Goal: Task Accomplishment & Management: Manage account settings

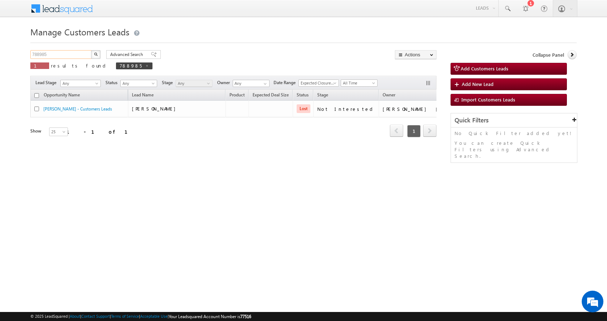
click at [37, 53] on input "788985" at bounding box center [61, 54] width 62 height 9
paste input "810986"
type input "810986"
click at [91, 50] on button "button" at bounding box center [95, 54] width 9 height 9
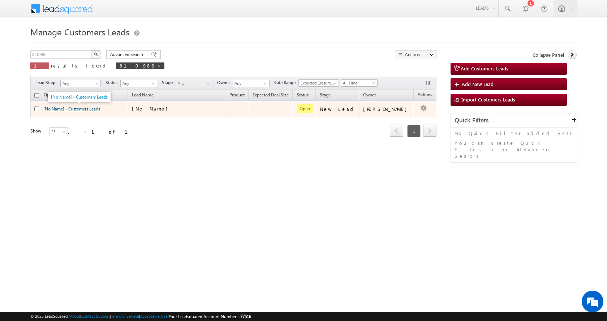
click at [82, 110] on link "[No Name] - Customers Leads" at bounding box center [71, 108] width 57 height 5
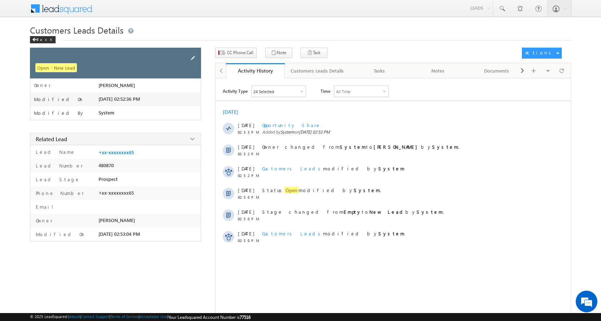
click at [192, 57] on span at bounding box center [193, 58] width 8 height 8
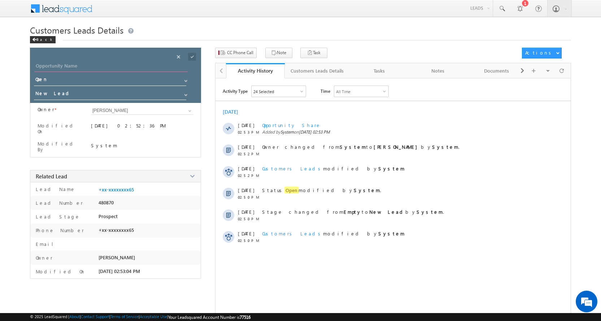
click at [51, 66] on input "Opportunity Name" at bounding box center [110, 67] width 153 height 10
type input "RADHE"
click at [192, 57] on span at bounding box center [192, 57] width 8 height 8
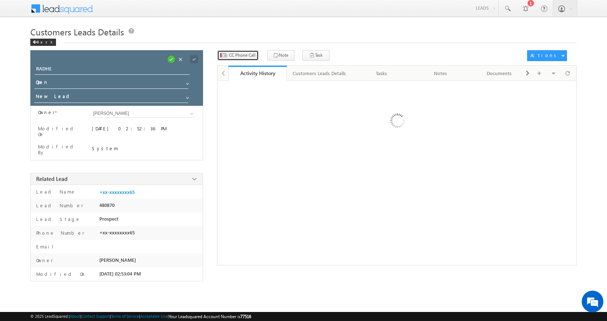
click at [246, 53] on span "CC Phone Call" at bounding box center [242, 55] width 26 height 6
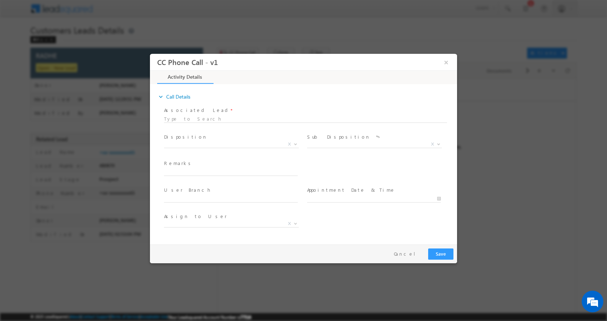
select select "[PERSON_NAME][EMAIL_ADDRESS][DOMAIN_NAME]"
click at [200, 173] on input "text" at bounding box center [231, 171] width 134 height 7
paste input "RADHE-9719446965-P+C-DAKIL KHARIJ-LOAN-30 L-PV-70 L-BUSINESS-TRANSPORT-PERDAY I…"
type input "RADHE-9719446965-P+C-DAKIL KHARIJ-LOAN-30 L-PV-70 L-BUSINESS-TRANSPORT-PERDAY I…"
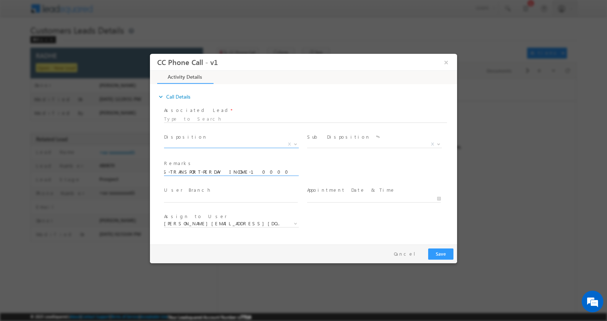
click at [296, 142] on b at bounding box center [295, 143] width 4 height 3
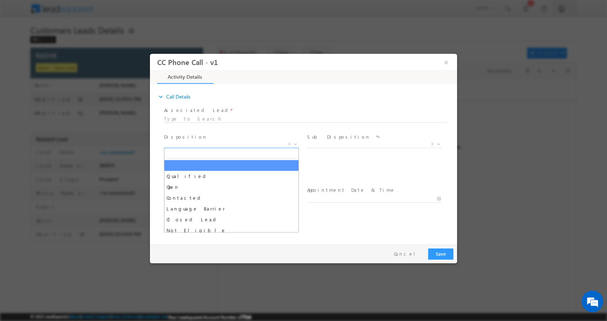
scroll to position [0, 0]
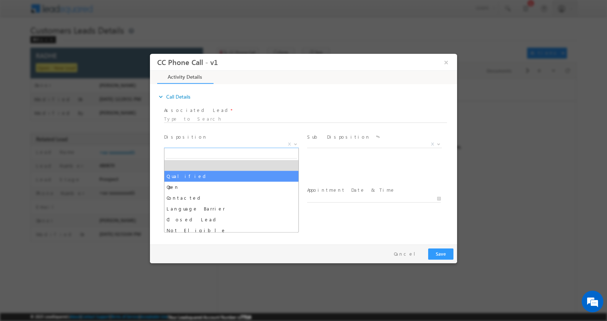
select select "Qualified"
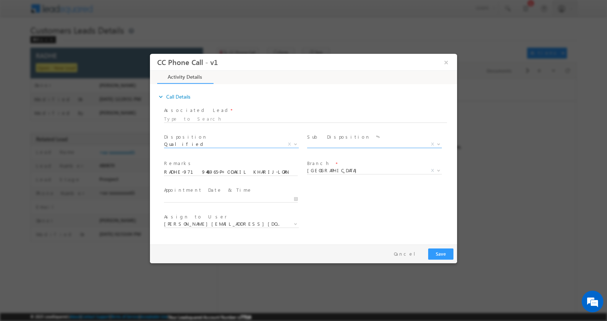
click at [437, 142] on b at bounding box center [438, 143] width 4 height 3
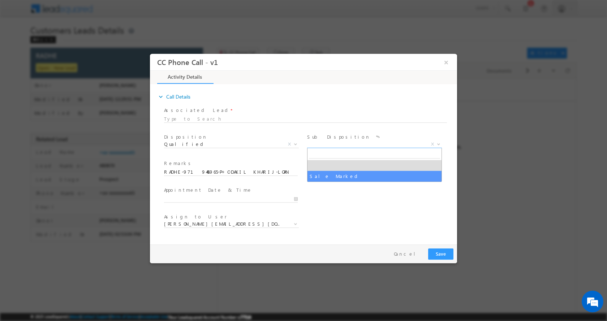
select select "Sale Marked"
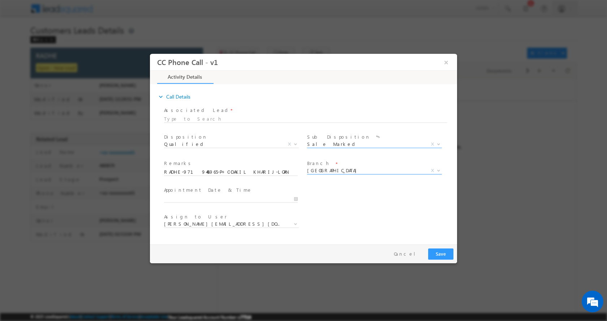
click at [439, 169] on b at bounding box center [438, 170] width 4 height 3
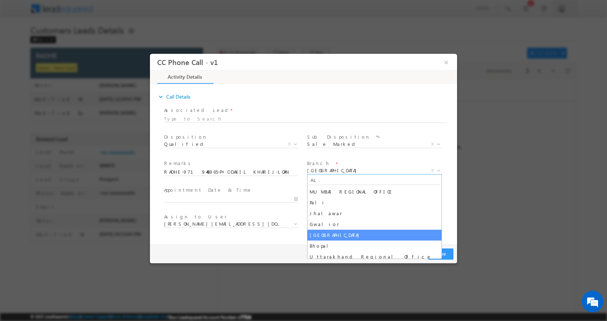
type input "AL"
select select "Aligarh"
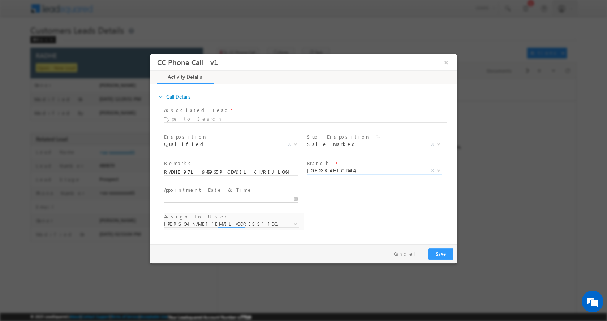
type input "09/02/2025 12:25 PM"
click at [296, 197] on input "09/02/2025 12:25 PM" at bounding box center [231, 198] width 134 height 7
select select "dilip.kumar1@sgrlimited.in"
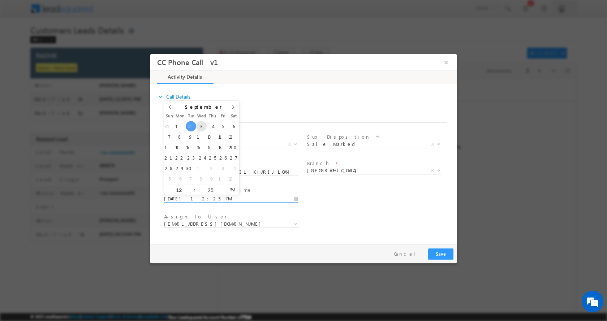
type input "09/03/2025 12:25 PM"
click at [444, 256] on button "Save" at bounding box center [440, 253] width 25 height 11
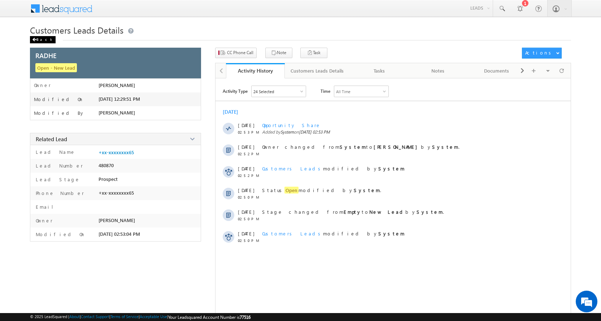
click at [42, 39] on div "Back" at bounding box center [43, 39] width 26 height 7
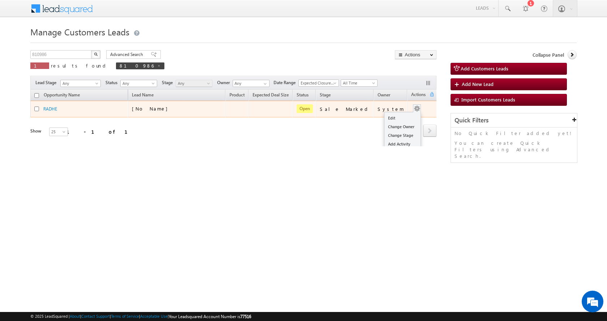
click at [413, 107] on button "button" at bounding box center [416, 108] width 7 height 7
click at [395, 116] on link "Edit" at bounding box center [402, 118] width 36 height 9
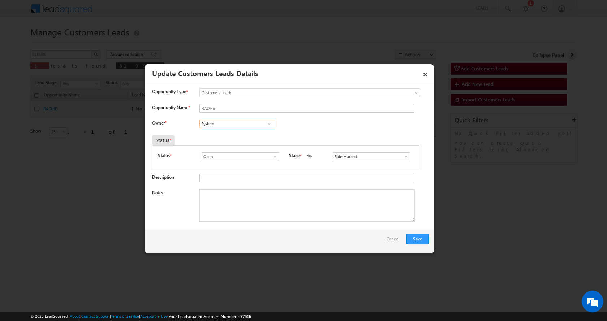
click at [212, 124] on input "System" at bounding box center [236, 124] width 75 height 9
paste input "Rahul Kumar"
click at [231, 136] on span "[EMAIL_ADDRESS][DOMAIN_NAME]" at bounding box center [234, 137] width 65 height 5
type input "Rahul Kumar"
click at [226, 202] on textarea "Notes" at bounding box center [306, 205] width 215 height 32
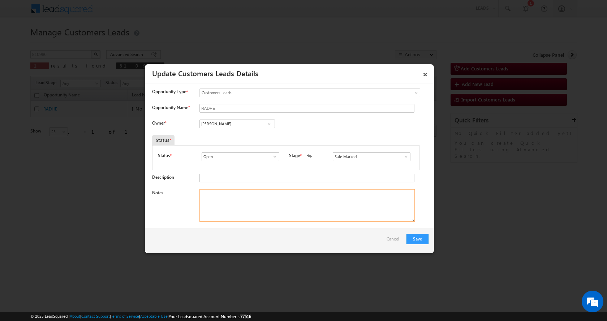
paste textarea "RADHE-9719446965-P+C-DAKIL KHARIJ-LOAN-30 L-PV-70 L-BUSINESS-TRANSPORT-PERDAY I…"
type textarea "RADHE-9719446965-P+C-DAKIL KHARIJ-LOAN-30 L-PV-70 L-BUSINESS-TRANSPORT-PERDAY I…"
click at [418, 238] on button "Save" at bounding box center [417, 239] width 22 height 10
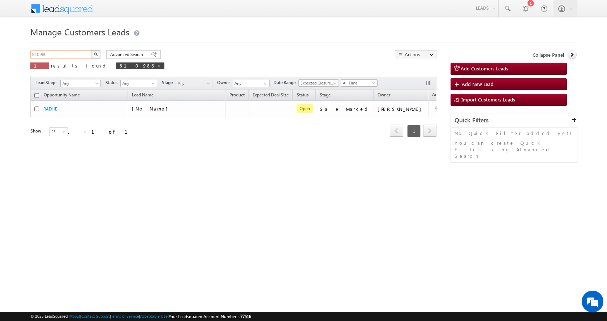
click at [42, 56] on input "810986" at bounding box center [61, 54] width 62 height 9
paste input "102"
type input "811026"
click at [91, 50] on button "button" at bounding box center [95, 54] width 9 height 9
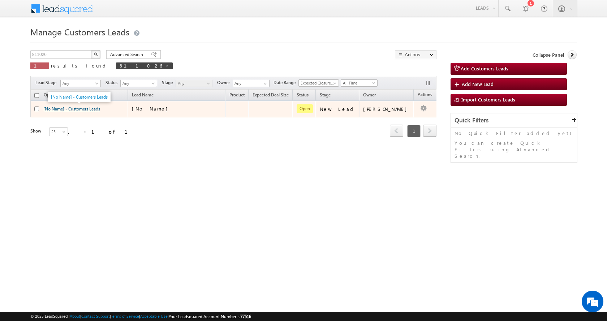
click at [83, 110] on link "[No Name] - Customers Leads" at bounding box center [71, 108] width 57 height 5
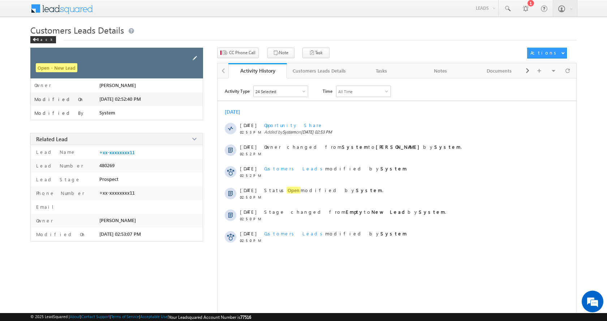
click at [194, 61] on span at bounding box center [195, 58] width 8 height 8
click at [186, 58] on span at bounding box center [185, 58] width 8 height 8
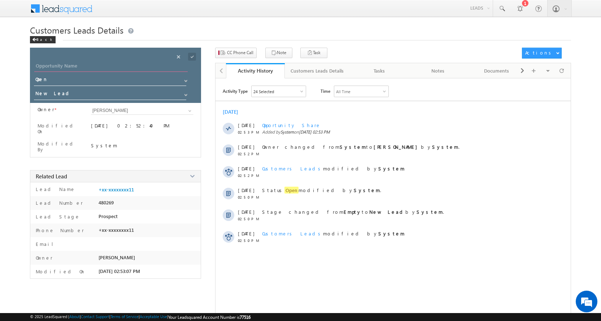
click at [50, 65] on input "Opportunity Name" at bounding box center [110, 67] width 153 height 10
type input "ARUN ALI"
click at [190, 56] on span at bounding box center [192, 57] width 8 height 8
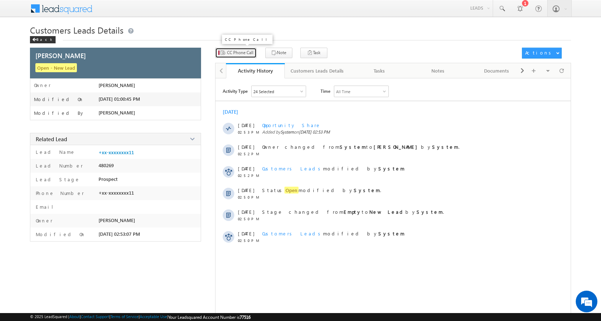
click at [240, 52] on span "CC Phone Call" at bounding box center [240, 52] width 26 height 6
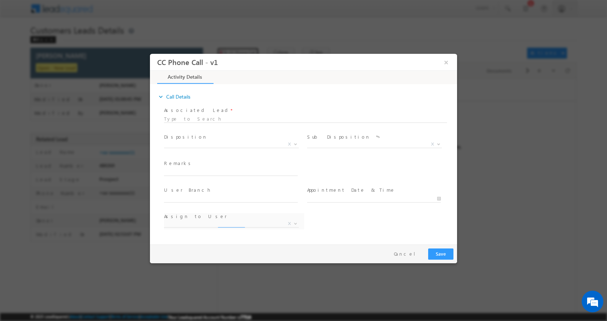
select select "lalit.singh1@sgrlimited.in"
click at [200, 174] on input "text" at bounding box center [231, 171] width 134 height 7
type input "[PERSON_NAME]-9813771411-P+C-LOAN-5 L-PV-12 L-REG -[PERSON_NAME] STORE-INCOME-2…"
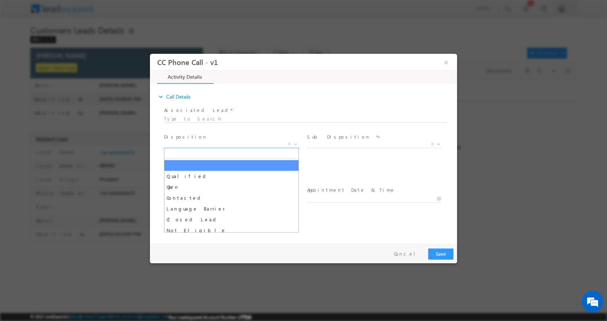
click at [293, 143] on b at bounding box center [295, 143] width 4 height 3
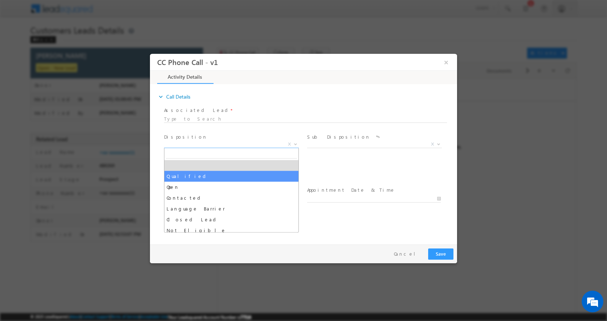
select select "Qualified"
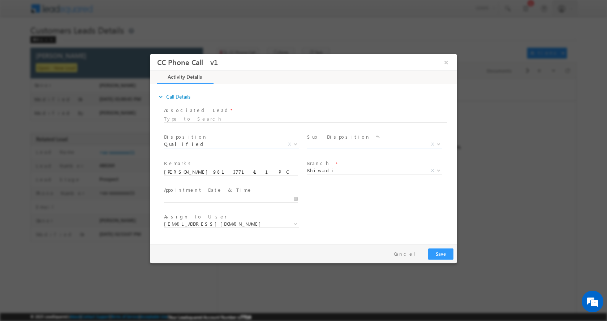
click at [438, 143] on b at bounding box center [438, 143] width 4 height 3
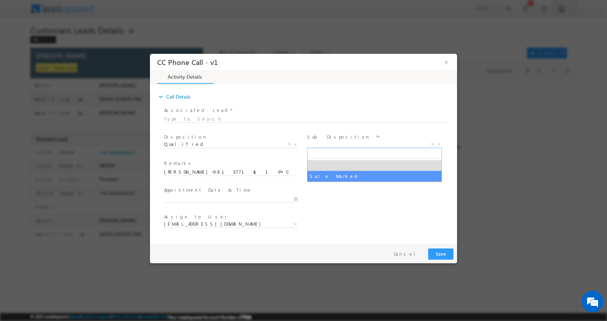
select select "Sale Marked"
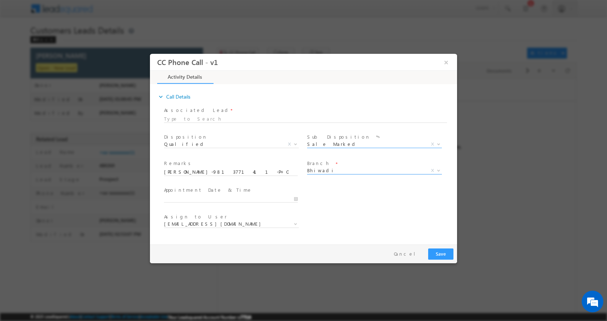
click at [441, 169] on b at bounding box center [438, 170] width 4 height 3
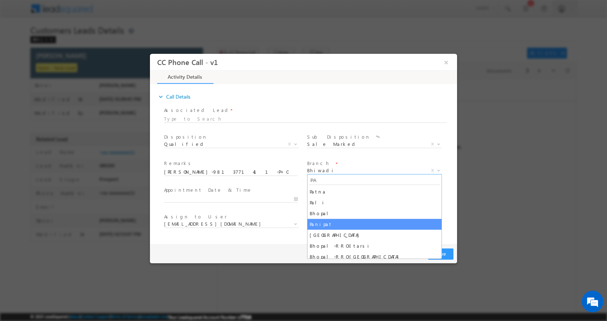
type input "PA"
select select "Panipat"
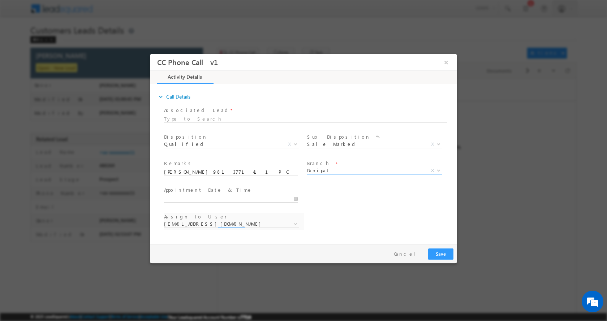
type input "09/02/2025 12:56 PM"
click at [296, 199] on input "09/02/2025 12:56 PM" at bounding box center [231, 198] width 134 height 7
select select "amit.vats@sgrlimited.in"
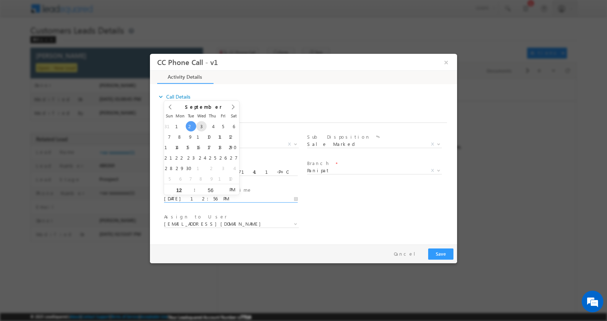
type input "09/03/2025 12:56 PM"
click at [435, 249] on button "Save" at bounding box center [440, 253] width 25 height 11
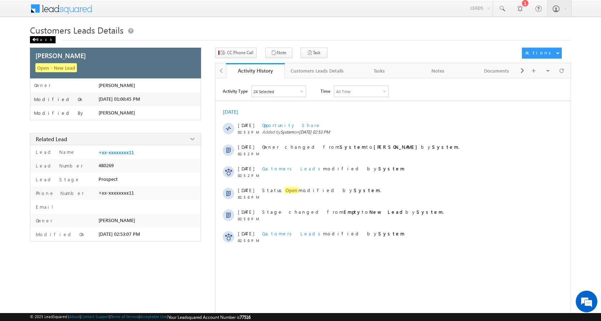
click at [41, 40] on div "Back" at bounding box center [43, 39] width 26 height 7
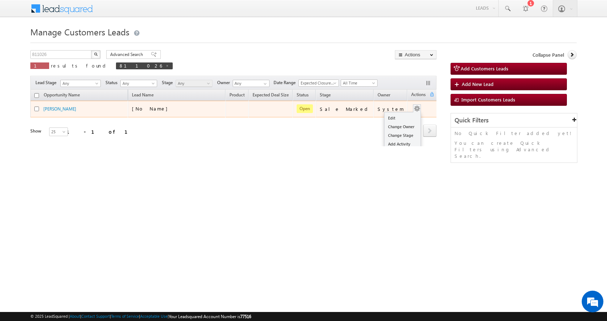
click at [415, 109] on div "Edit Change Owner Change Stage Add Activity Add Task Delete" at bounding box center [417, 108] width 12 height 9
click at [396, 118] on link "Edit" at bounding box center [402, 118] width 36 height 9
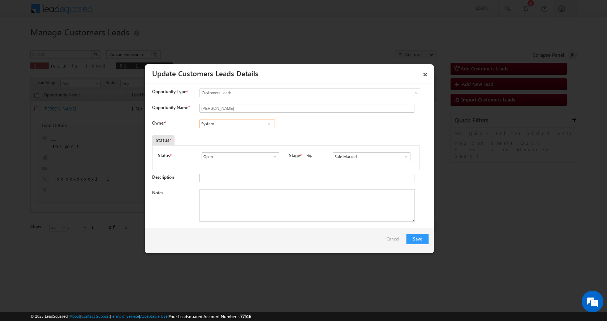
click at [216, 125] on input "System" at bounding box center [236, 124] width 75 height 9
paste input "[PERSON_NAME]"
click at [258, 134] on link "[PERSON_NAME] [PERSON_NAME][EMAIL_ADDRESS][DOMAIN_NAME]" at bounding box center [236, 135] width 75 height 14
type input "[PERSON_NAME]"
click at [221, 196] on textarea "Notes" at bounding box center [306, 205] width 215 height 32
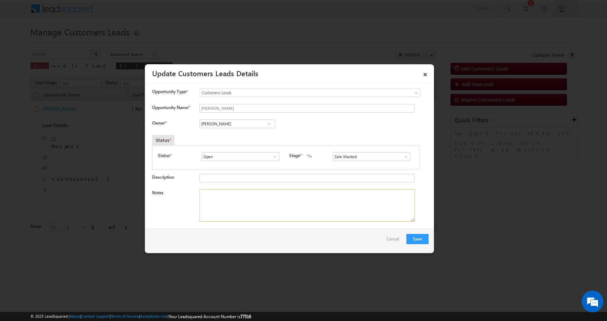
paste textarea "ARUN ALI-9813771411-P+C-LOAN-5 L-PV-12 L-REG -KREANA STORE-INCOME-25-30 K-DEHRY…"
type textarea "ARUN ALI-9813771411-P+C-LOAN-5 L-PV-12 L-REG -KREANA STORE-INCOME-25-30 K-DEHRY…"
click at [416, 237] on button "Save" at bounding box center [417, 239] width 22 height 10
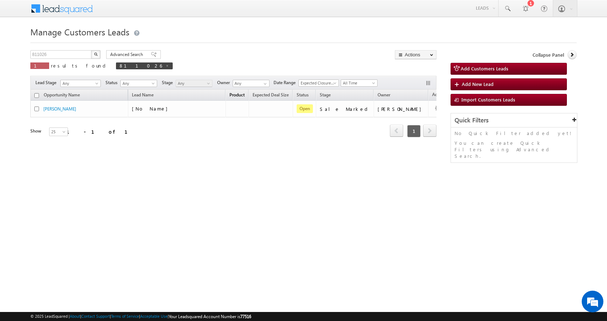
click at [242, 93] on span "Product" at bounding box center [236, 94] width 15 height 5
click at [289, 95] on span "Expected Deal Size" at bounding box center [270, 94] width 36 height 5
click at [383, 95] on span "Owner" at bounding box center [389, 94] width 13 height 5
click at [336, 96] on span "Stage" at bounding box center [330, 94] width 11 height 5
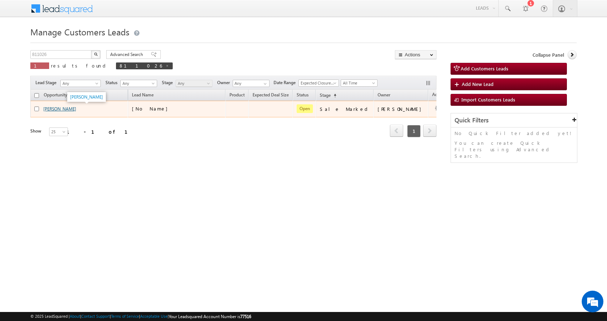
click at [58, 110] on link "[PERSON_NAME]" at bounding box center [59, 108] width 33 height 5
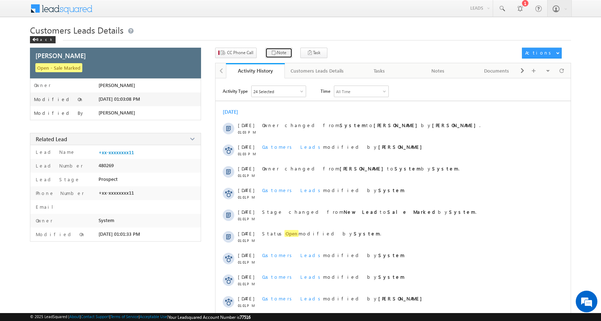
click at [277, 55] on button "Note" at bounding box center [278, 53] width 27 height 10
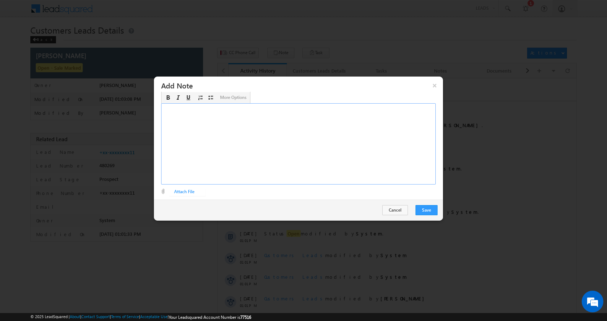
click at [212, 137] on div "Rich Text Editor, EditNoteDescription-inline-editor-div" at bounding box center [298, 143] width 274 height 81
click at [399, 210] on button "Cancel" at bounding box center [395, 210] width 26 height 10
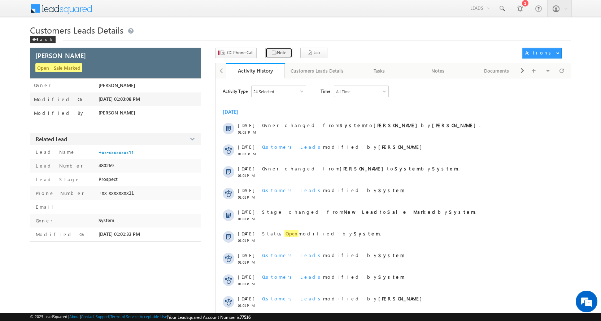
click at [283, 56] on button "Note" at bounding box center [278, 53] width 27 height 10
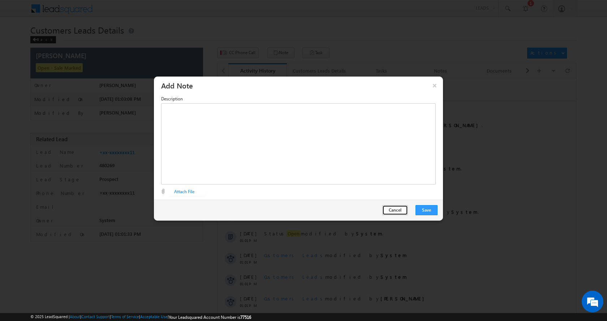
click at [396, 208] on button "Cancel" at bounding box center [395, 210] width 26 height 10
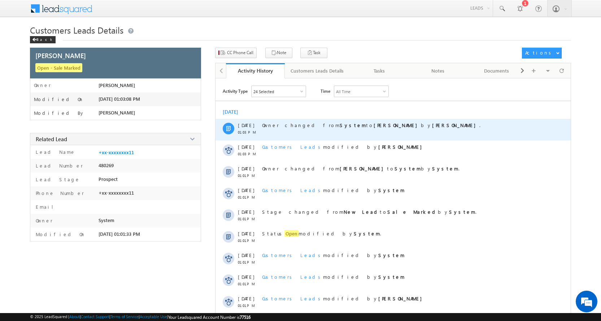
click at [432, 126] on strong "[PERSON_NAME]" at bounding box center [455, 125] width 47 height 6
click at [233, 129] on div at bounding box center [229, 129] width 12 height 12
click at [230, 129] on span at bounding box center [228, 128] width 4 height 5
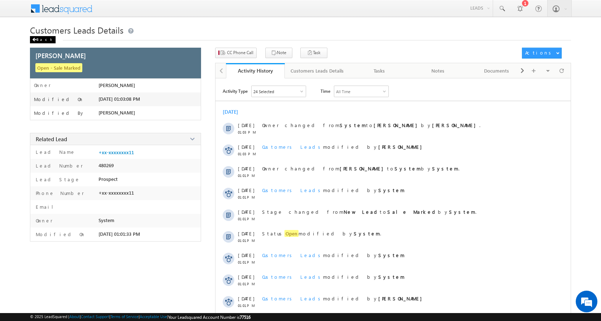
click at [43, 40] on div "Back" at bounding box center [43, 39] width 26 height 7
